Goal: Check status: Check status

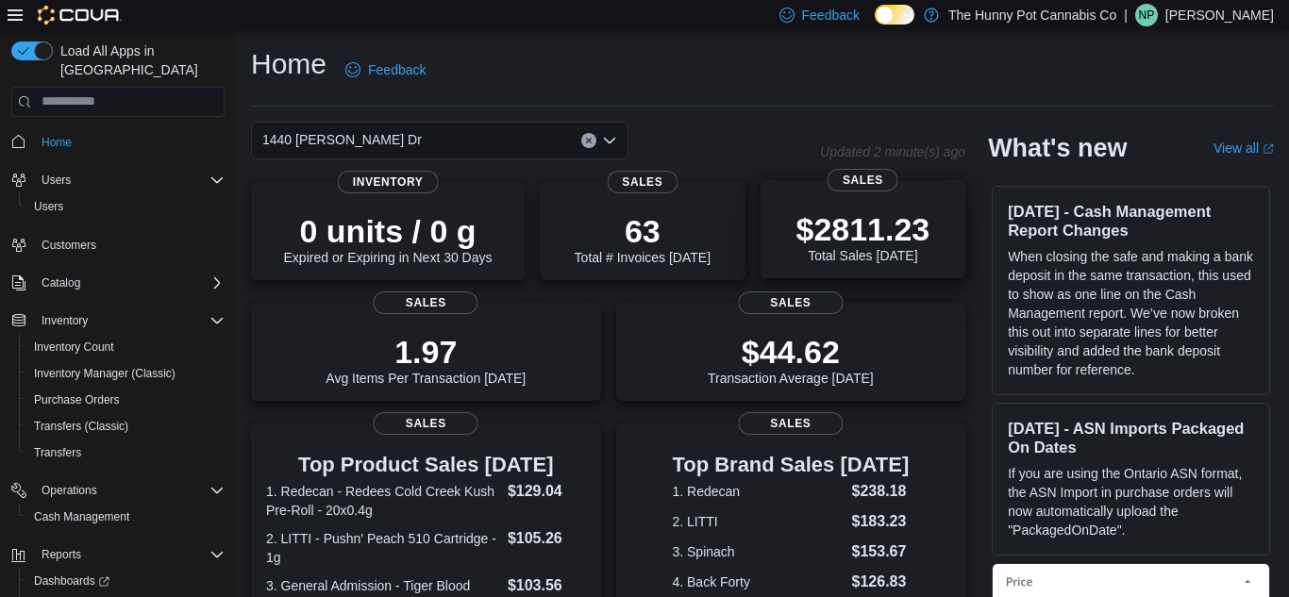
click at [965, 218] on div "$2811.23 Total Sales Today Sales" at bounding box center [864, 229] width 206 height 98
